Goal: Task Accomplishment & Management: Manage account settings

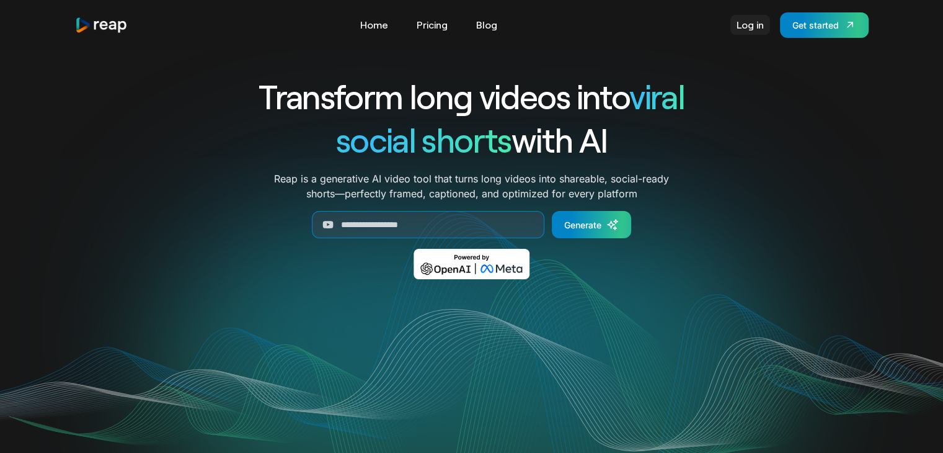
click at [748, 26] on link "Log in" at bounding box center [750, 25] width 40 height 20
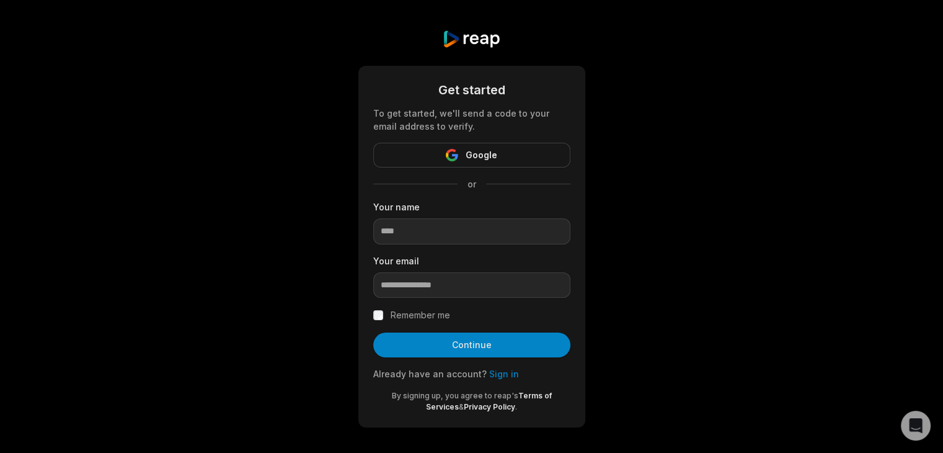
click at [501, 377] on link "Sign in" at bounding box center [504, 373] width 30 height 11
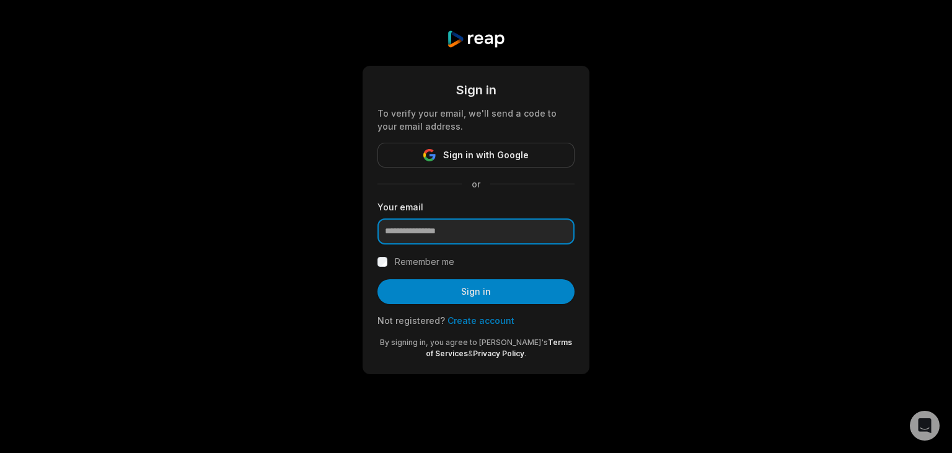
click at [465, 231] on input "email" at bounding box center [476, 231] width 197 height 26
